Goal: Check status: Check status

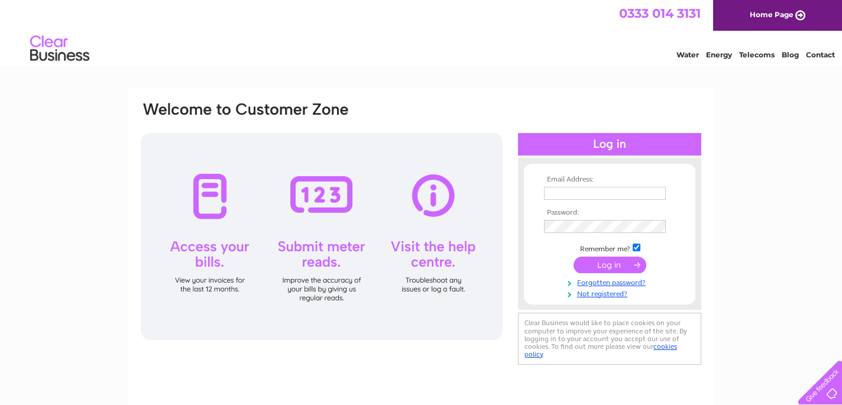
click at [591, 190] on input "text" at bounding box center [605, 193] width 122 height 13
type input "lrfbc@blueyonder.co.uk"
click at [616, 262] on input "submit" at bounding box center [609, 265] width 73 height 17
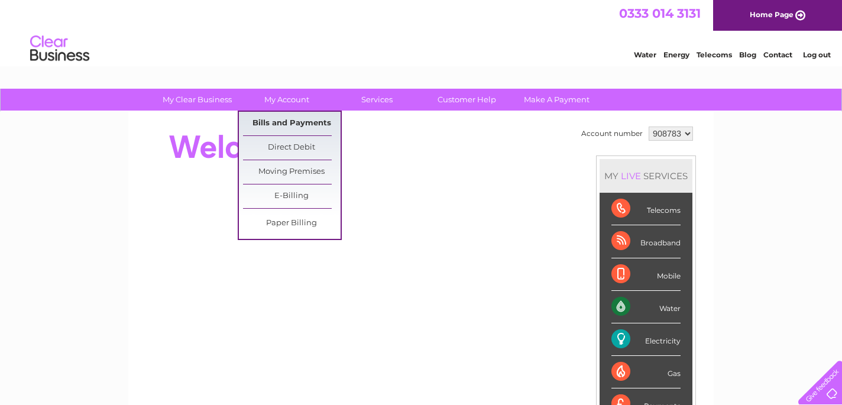
click at [274, 120] on link "Bills and Payments" at bounding box center [292, 124] width 98 height 24
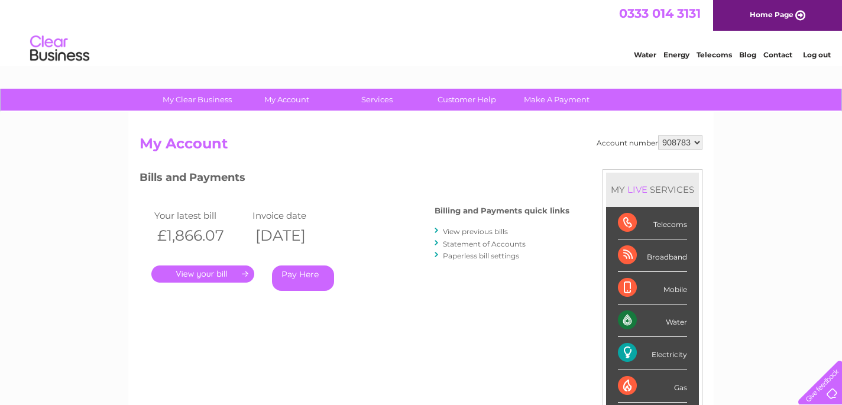
click at [464, 244] on link "Statement of Accounts" at bounding box center [484, 243] width 83 height 9
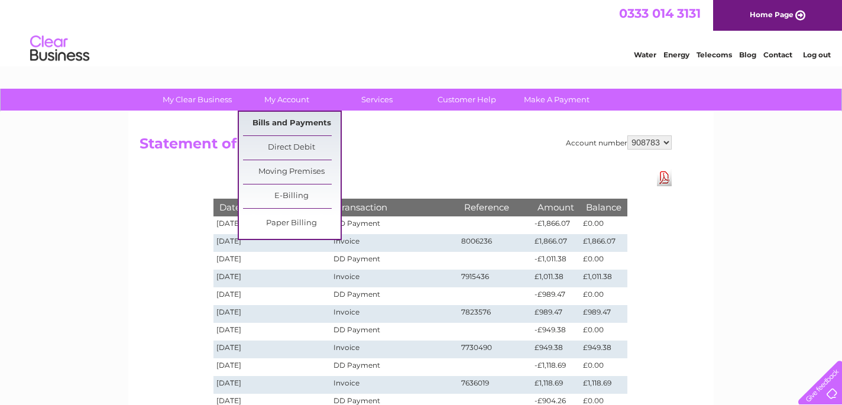
click at [284, 121] on link "Bills and Payments" at bounding box center [292, 124] width 98 height 24
